Goal: Find contact information: Find contact information

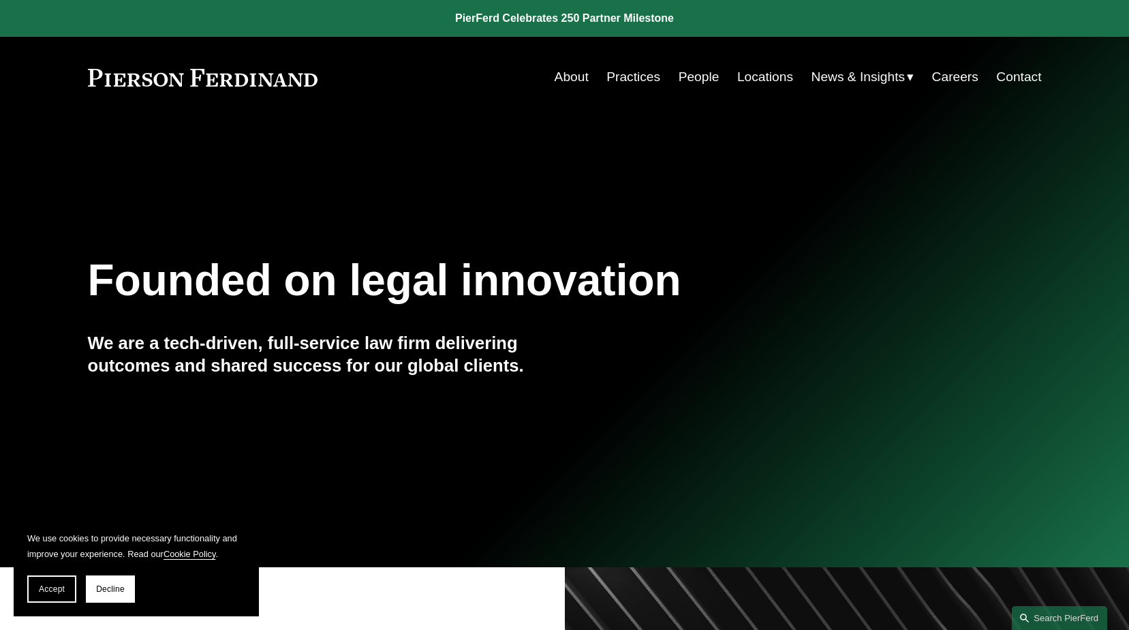
click at [758, 74] on link "Locations" at bounding box center [765, 77] width 56 height 26
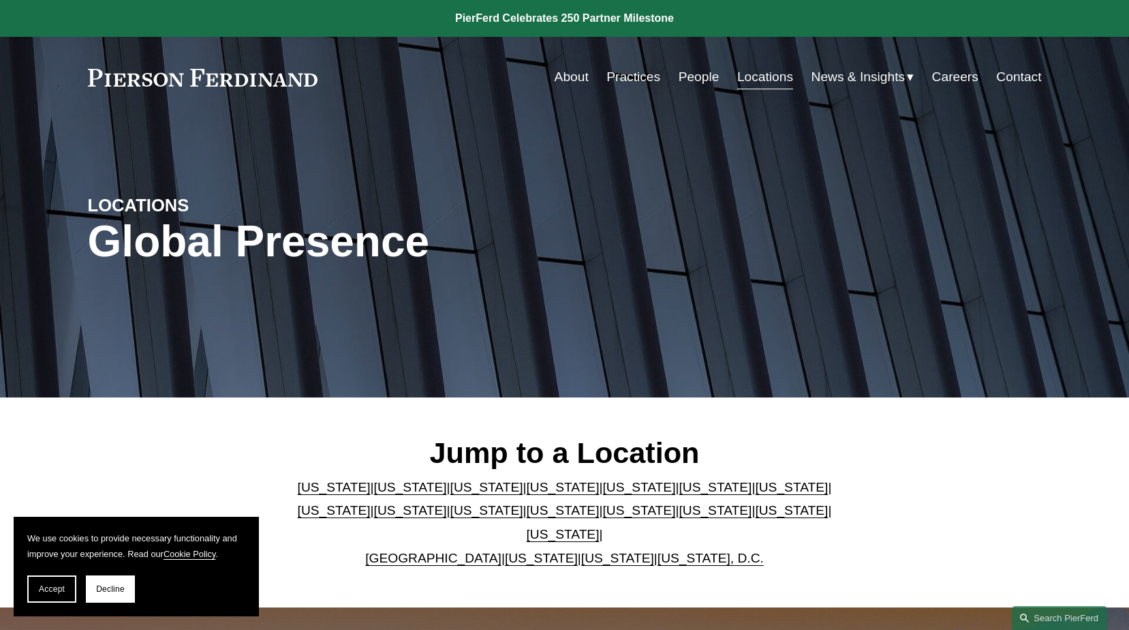
click at [692, 76] on link "People" at bounding box center [699, 77] width 41 height 26
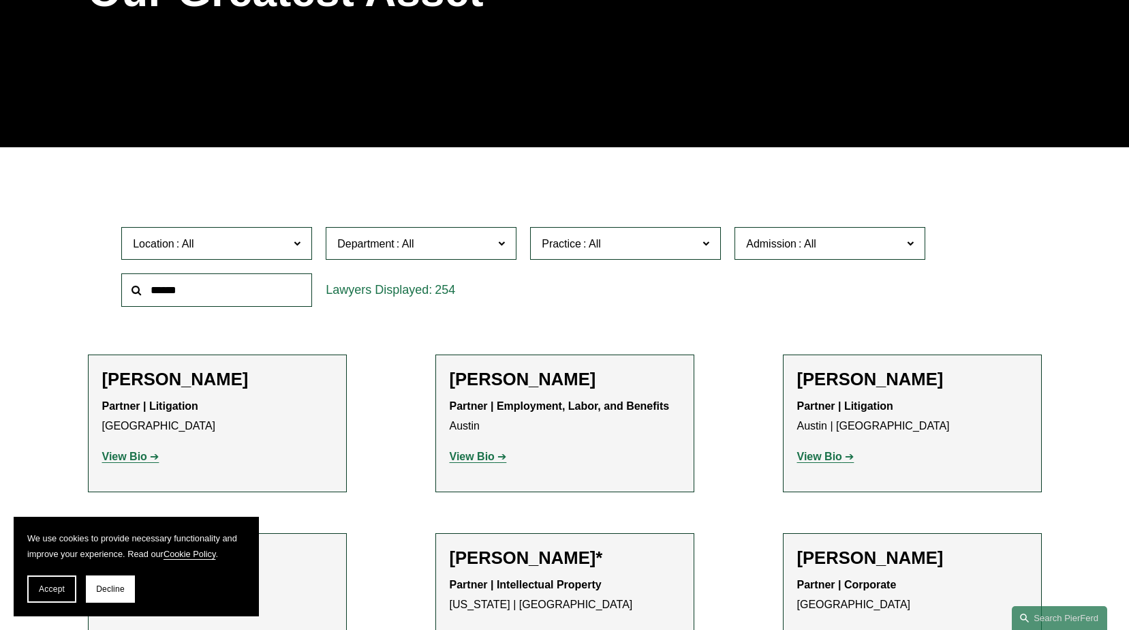
scroll to position [273, 0]
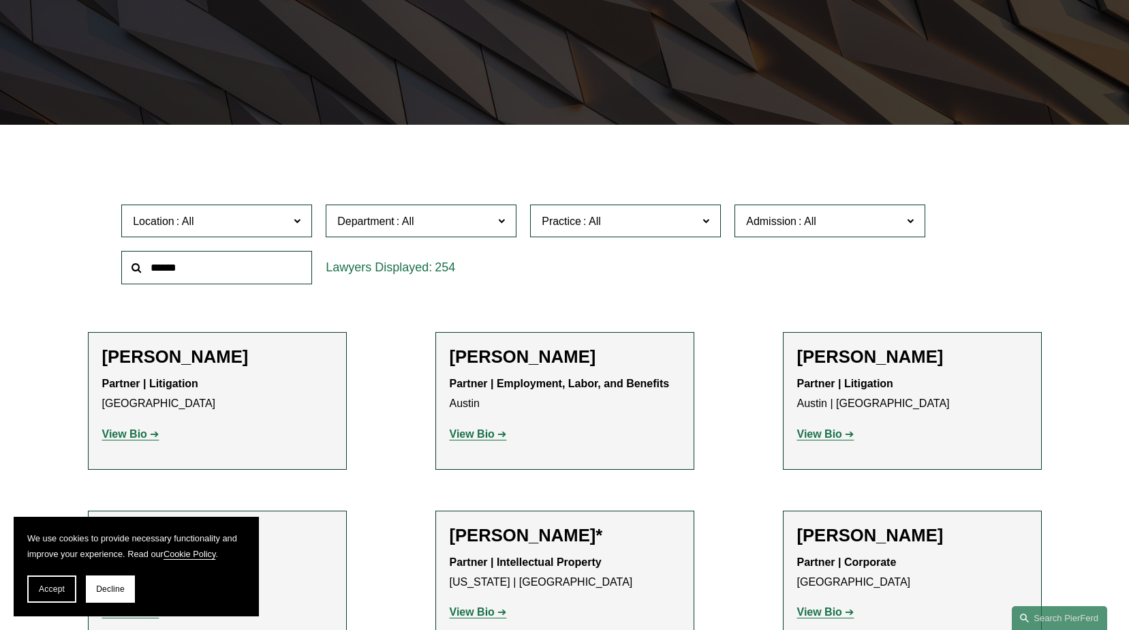
click at [244, 274] on input "text" at bounding box center [216, 267] width 191 height 33
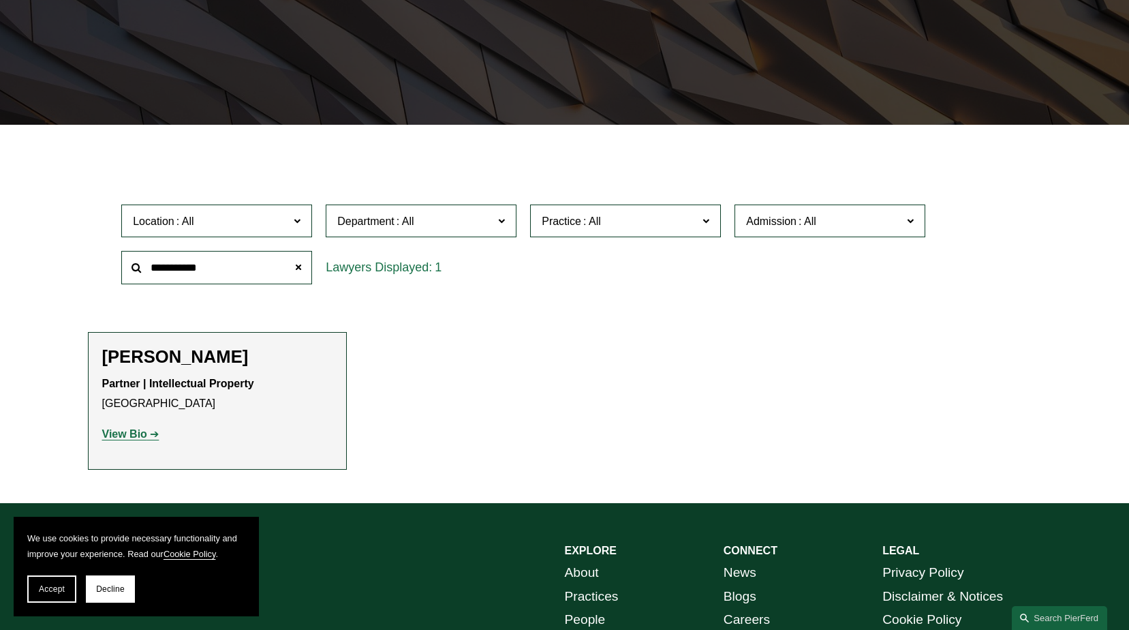
type input "**********"
click at [122, 434] on strong "View Bio" at bounding box center [124, 434] width 45 height 12
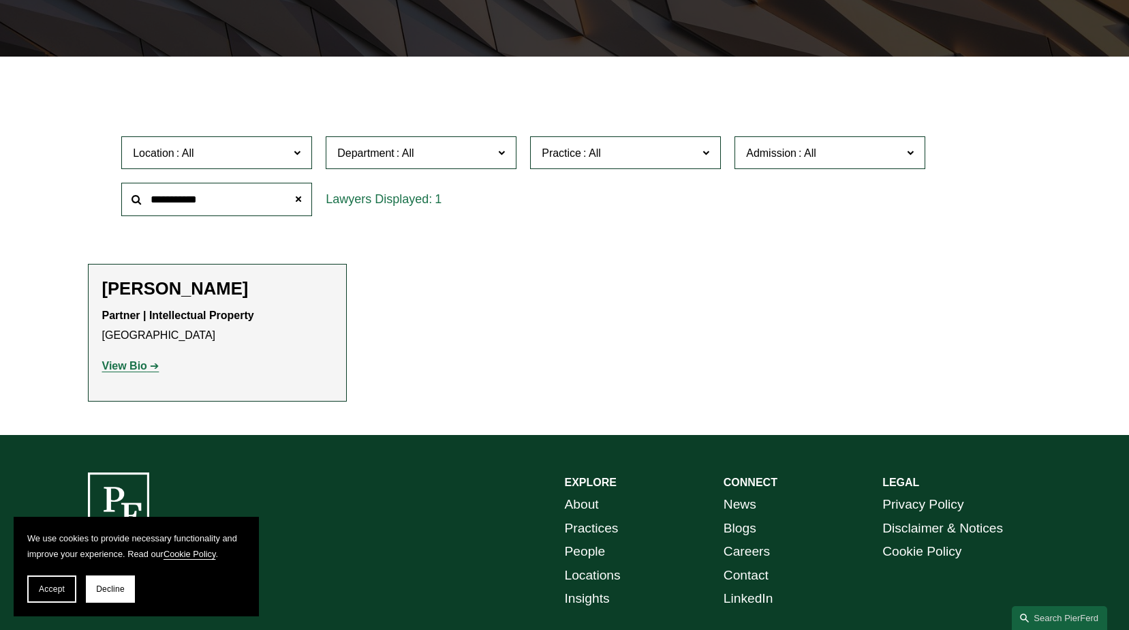
scroll to position [409, 0]
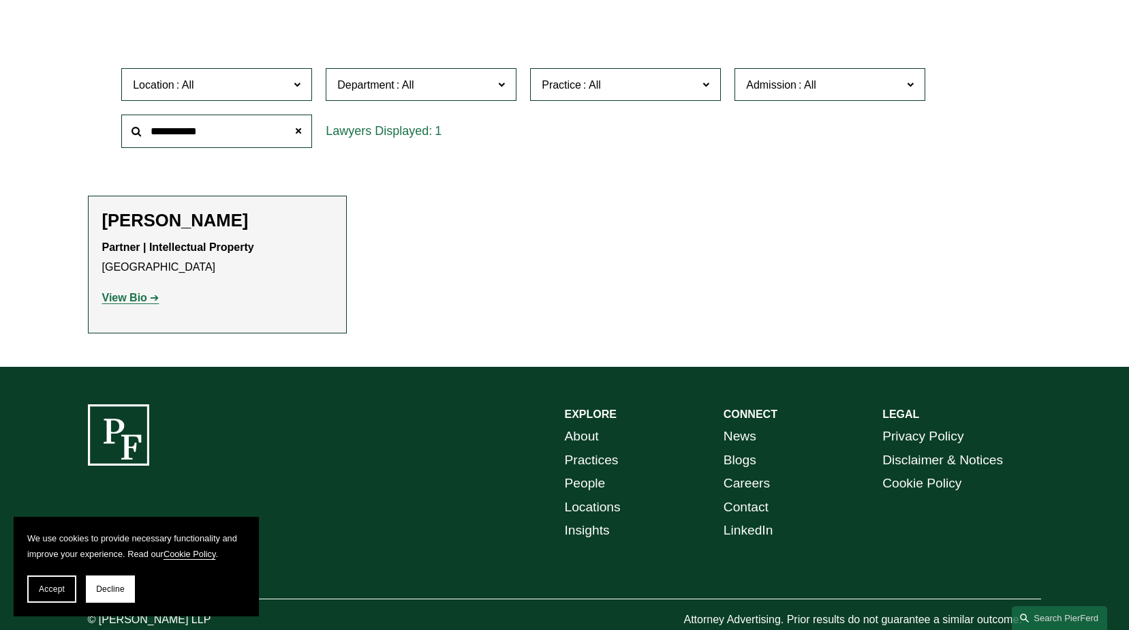
click at [605, 506] on link "Locations" at bounding box center [593, 507] width 56 height 24
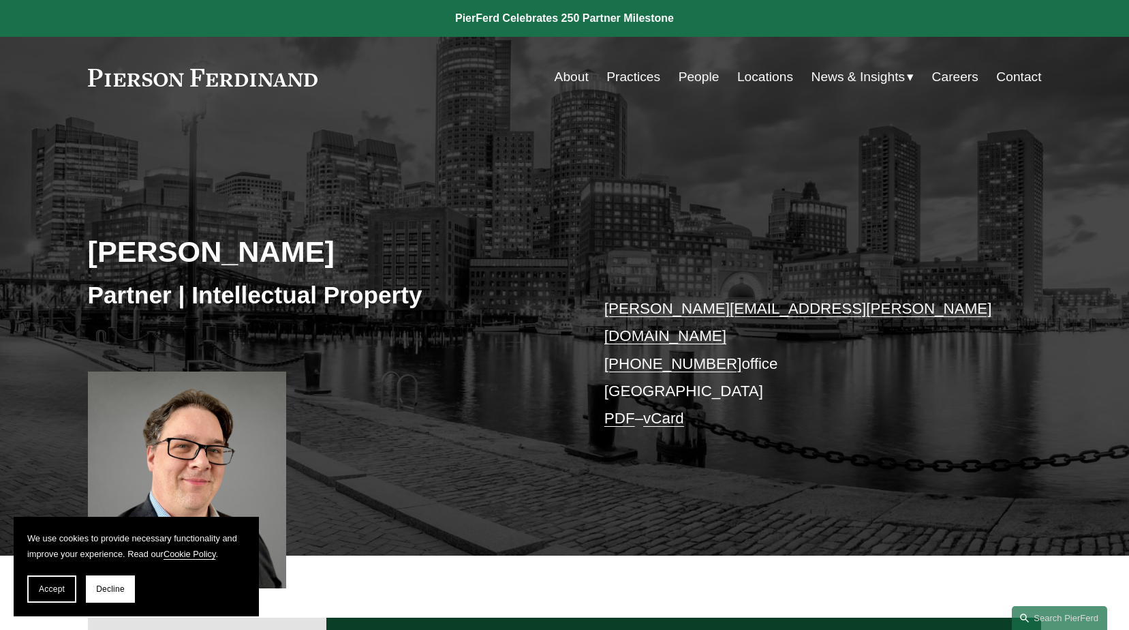
drag, startPoint x: 598, startPoint y: 302, endPoint x: 783, endPoint y: 325, distance: 186.8
click at [783, 325] on div "[PERSON_NAME] Partner | Intellectual Property [PERSON_NAME][EMAIL_ADDRESS][PERS…" at bounding box center [564, 353] width 1129 height 404
drag, startPoint x: 783, startPoint y: 325, endPoint x: 675, endPoint y: 327, distance: 108.4
copy p "daniel.rose@pierferd.com +1.617.807.2047 office"
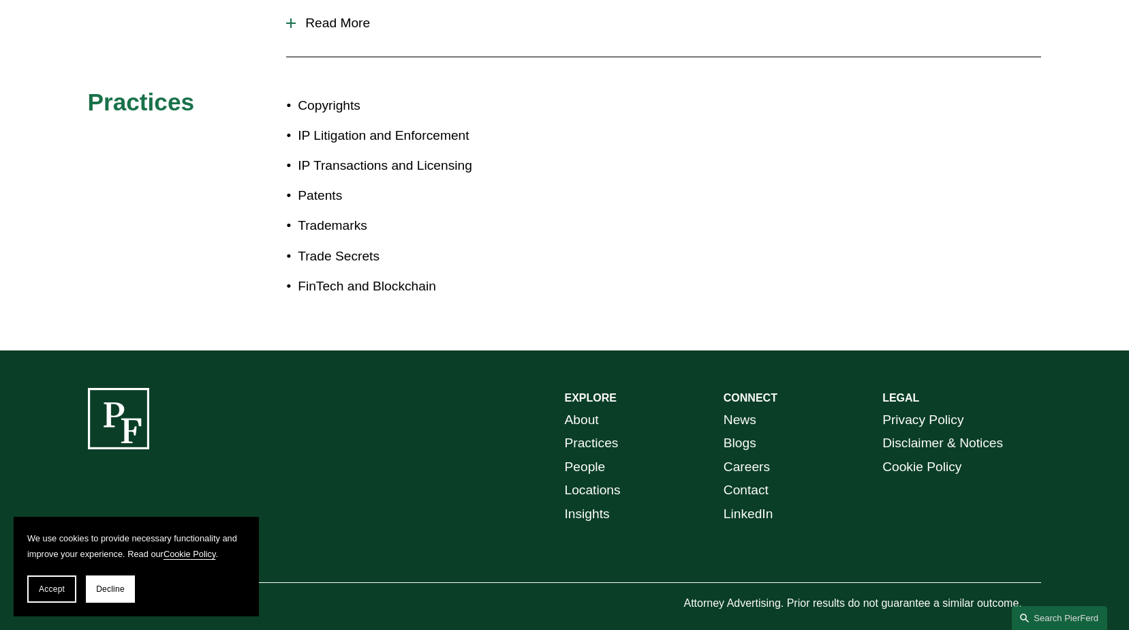
scroll to position [780, 0]
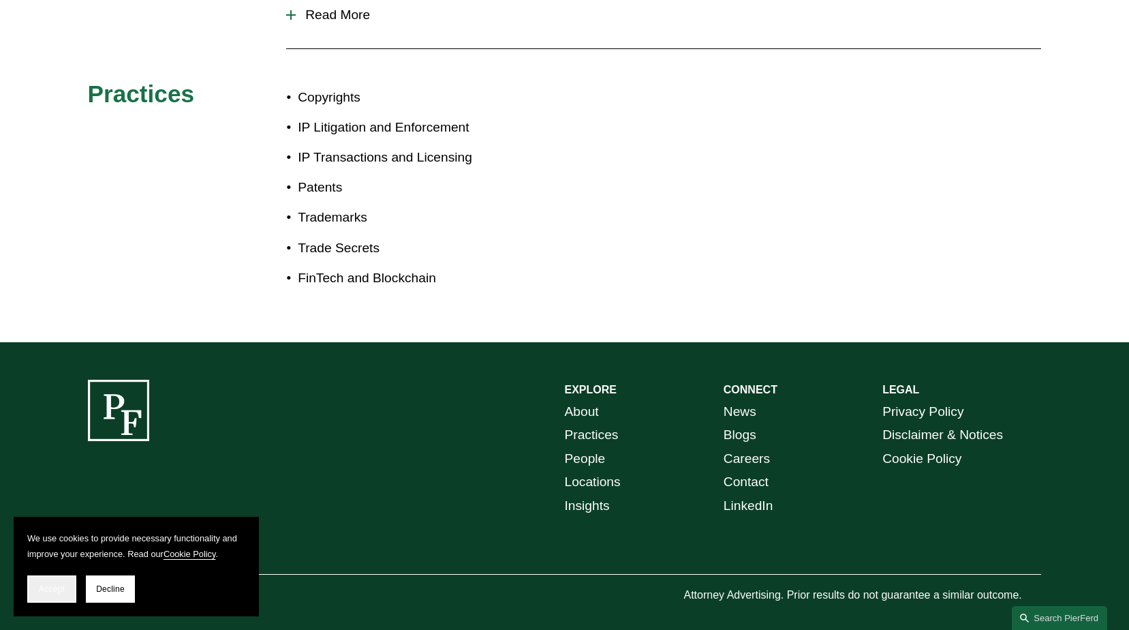
click at [37, 585] on button "Accept" at bounding box center [51, 588] width 49 height 27
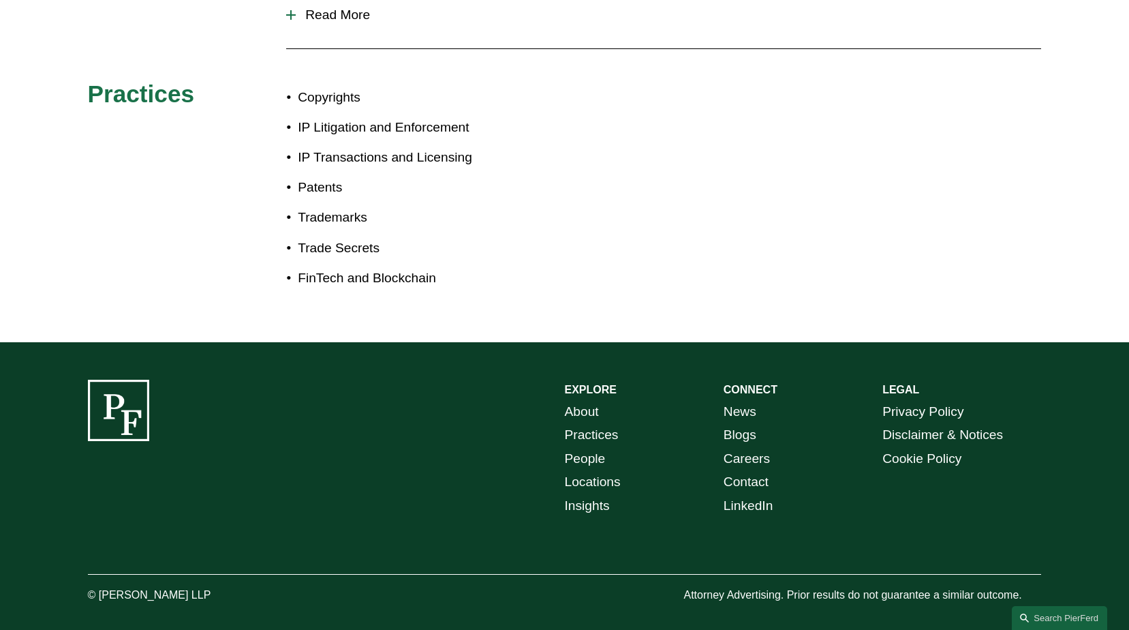
drag, startPoint x: 100, startPoint y: 579, endPoint x: 224, endPoint y: 583, distance: 123.4
click at [224, 585] on p "© [PERSON_NAME] LLP" at bounding box center [187, 595] width 199 height 20
drag, startPoint x: 224, startPoint y: 583, endPoint x: 196, endPoint y: 581, distance: 27.3
copy p "[PERSON_NAME] LLP"
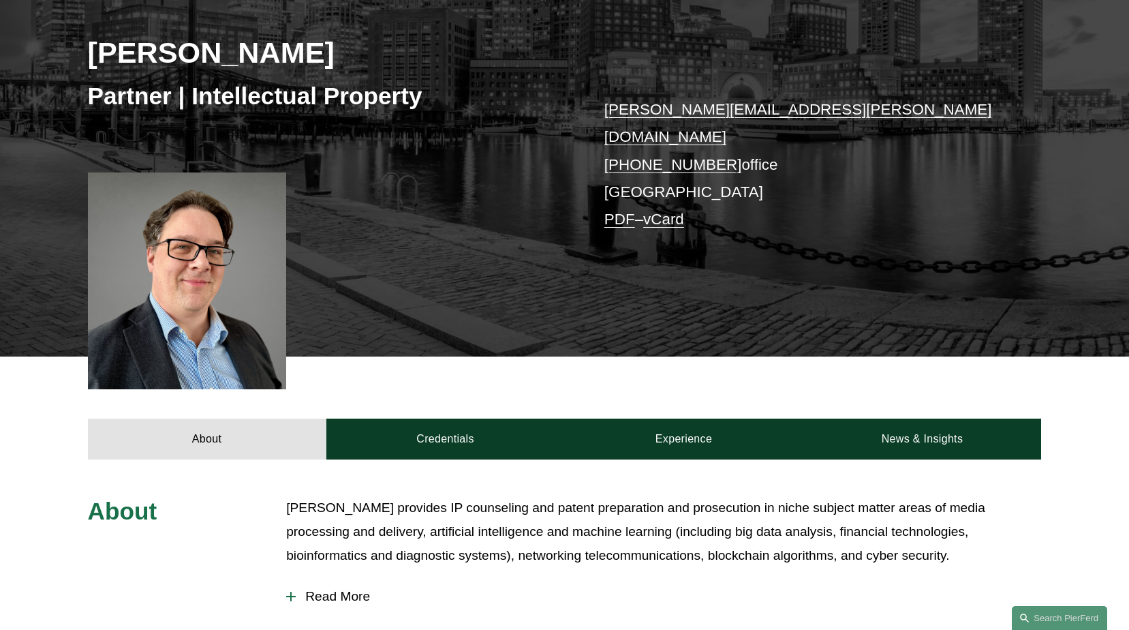
scroll to position [167, 0]
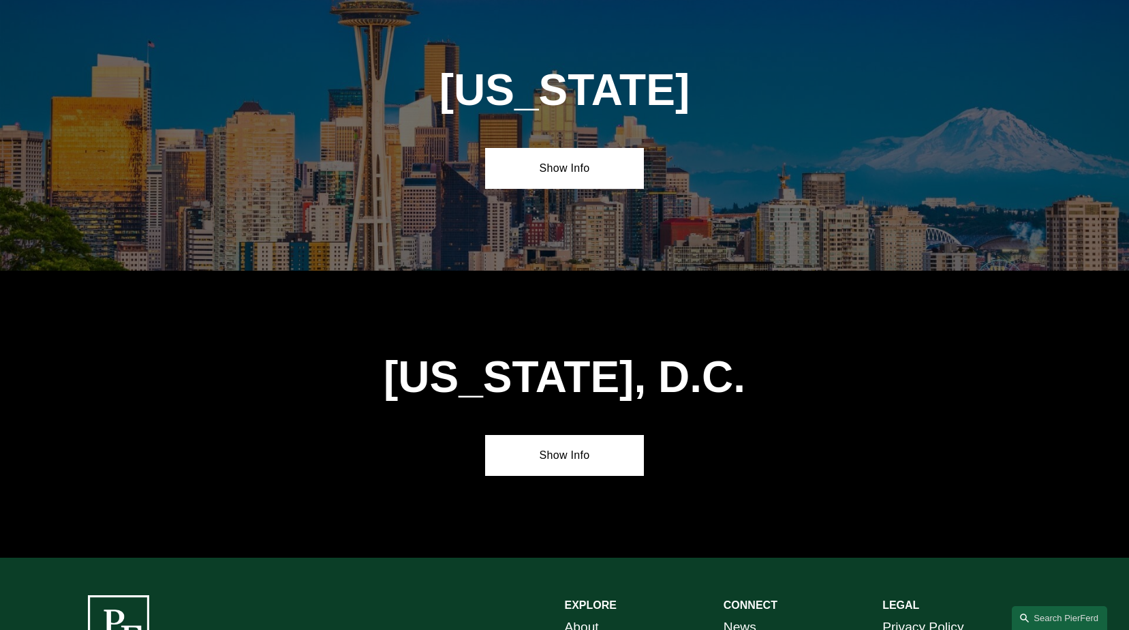
scroll to position [5732, 0]
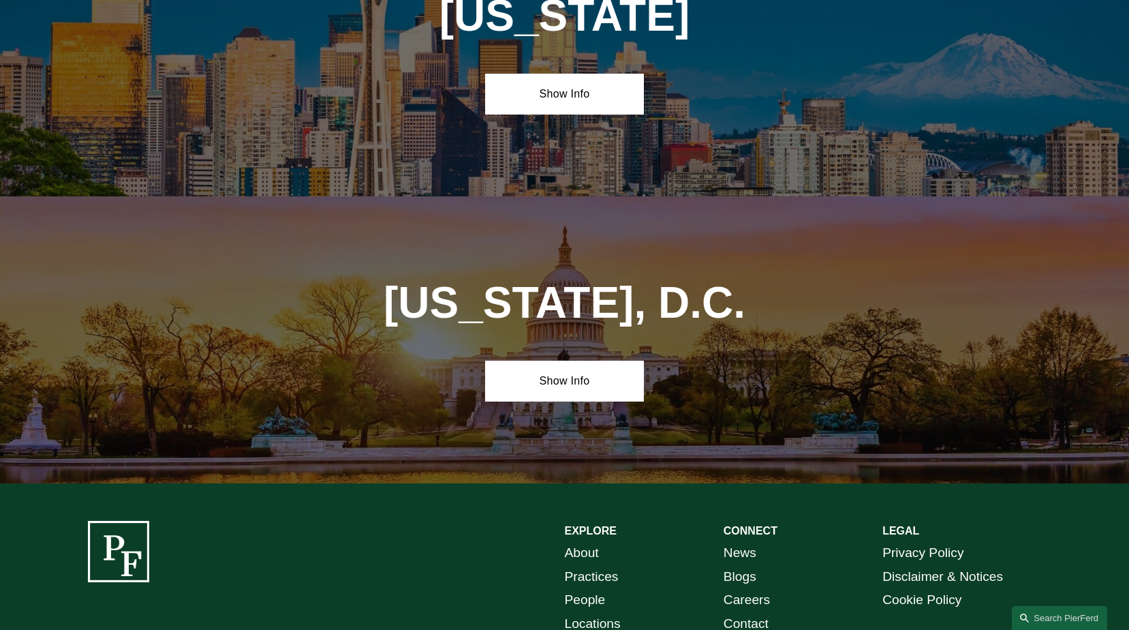
drag, startPoint x: 98, startPoint y: 581, endPoint x: 228, endPoint y: 583, distance: 129.5
drag, startPoint x: 228, startPoint y: 583, endPoint x: 184, endPoint y: 579, distance: 43.8
copy p "[PERSON_NAME] LLP"
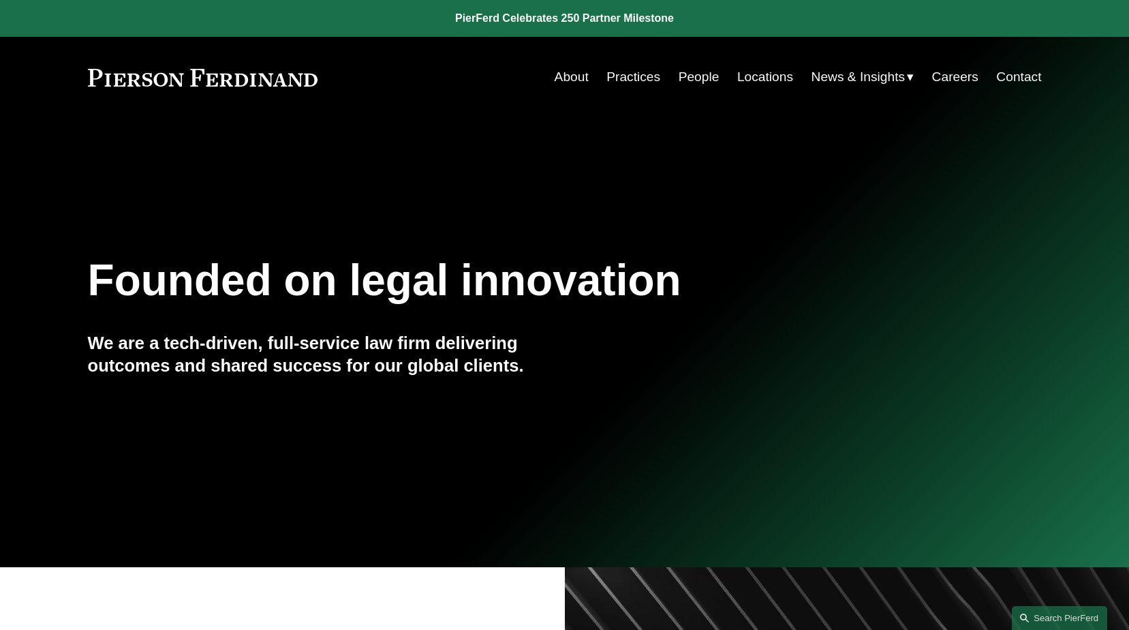
click at [746, 76] on link "Locations" at bounding box center [765, 77] width 56 height 26
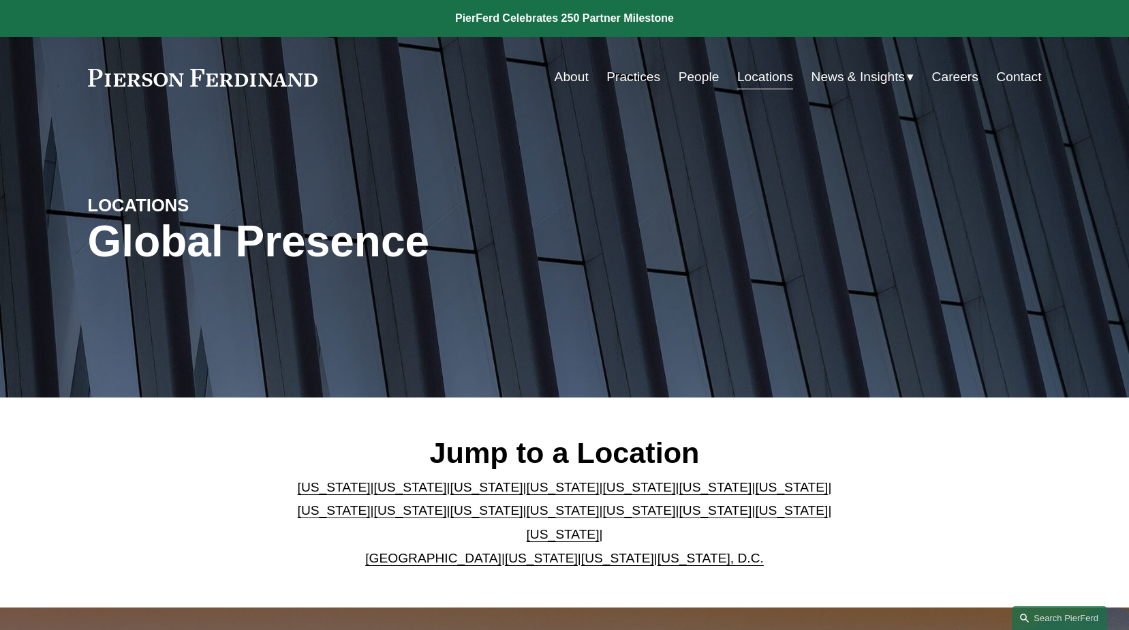
click at [527, 517] on link "[US_STATE]" at bounding box center [563, 510] width 73 height 14
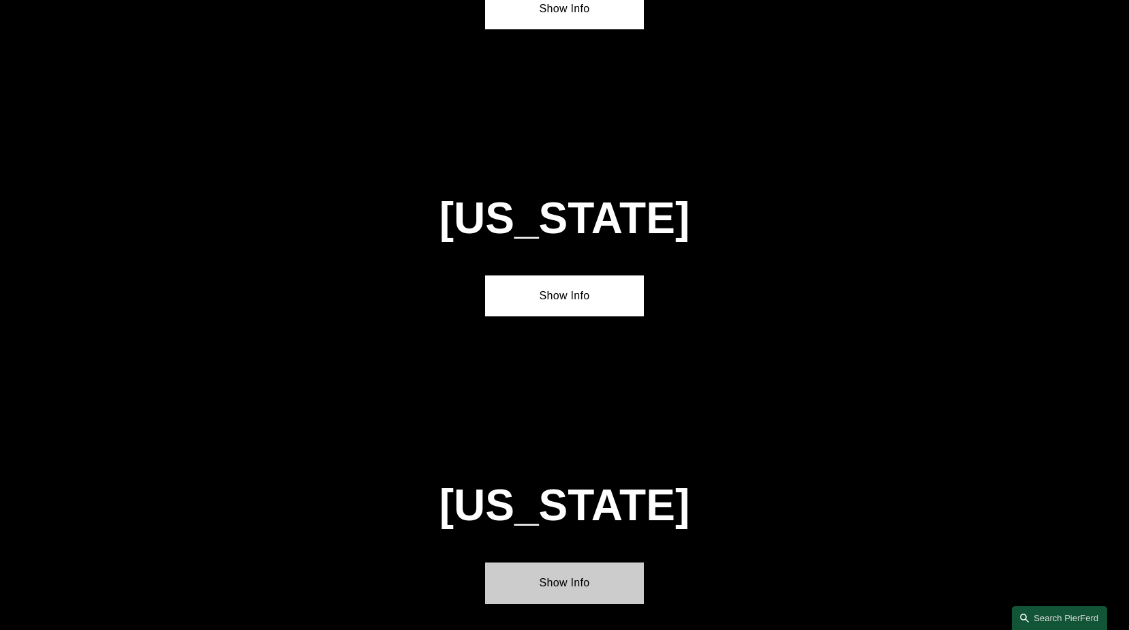
scroll to position [3477, 0]
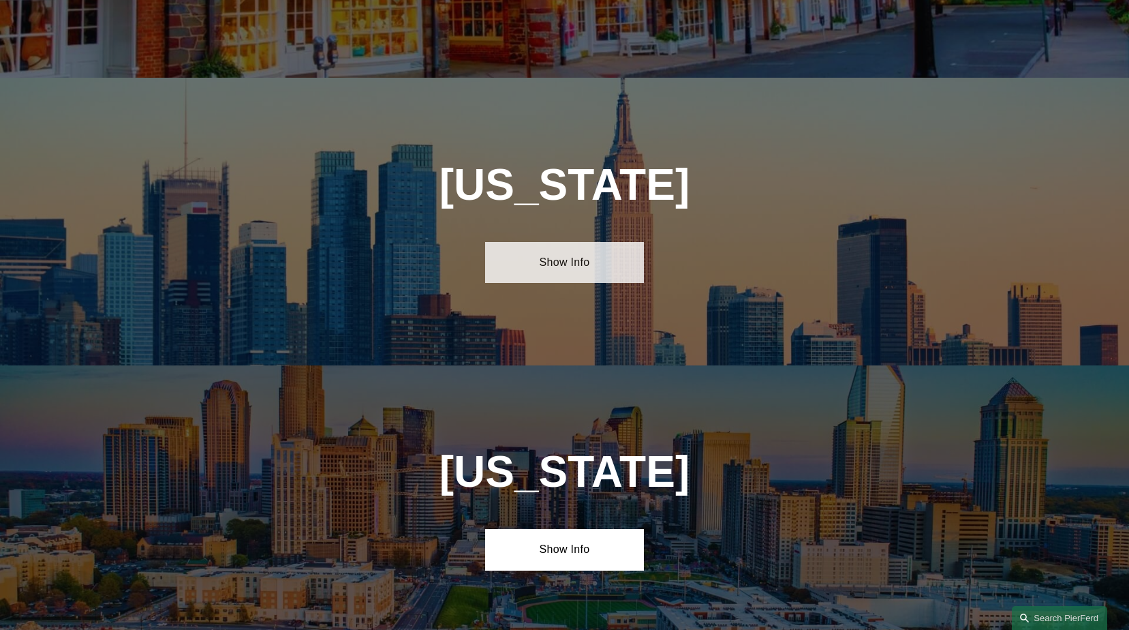
click at [553, 242] on link "Show Info" at bounding box center [564, 262] width 159 height 41
